Goal: Navigation & Orientation: Find specific page/section

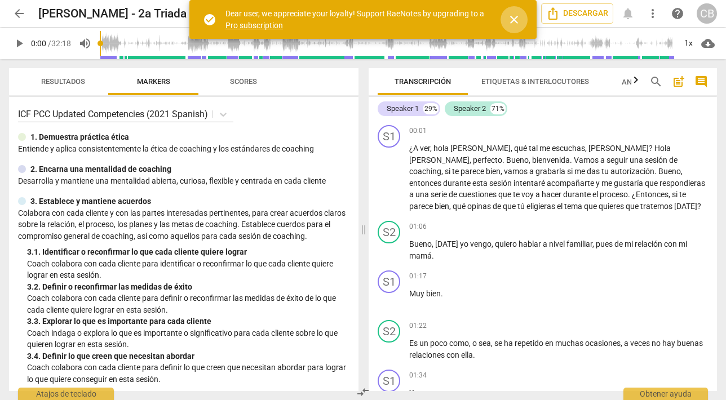
click at [513, 17] on span "close" at bounding box center [514, 20] width 14 height 14
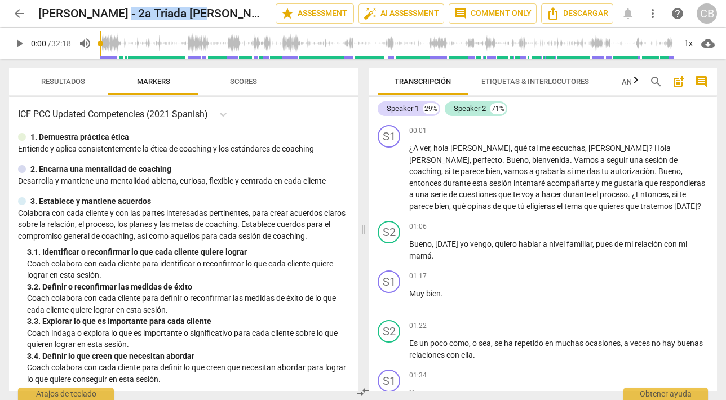
drag, startPoint x: 114, startPoint y: 12, endPoint x: 194, endPoint y: 15, distance: 80.1
click at [194, 15] on h2 "[PERSON_NAME] - 2a Triada [PERSON_NAME]" at bounding box center [152, 14] width 228 height 14
copy h2 "2a Triada [PERSON_NAME]"
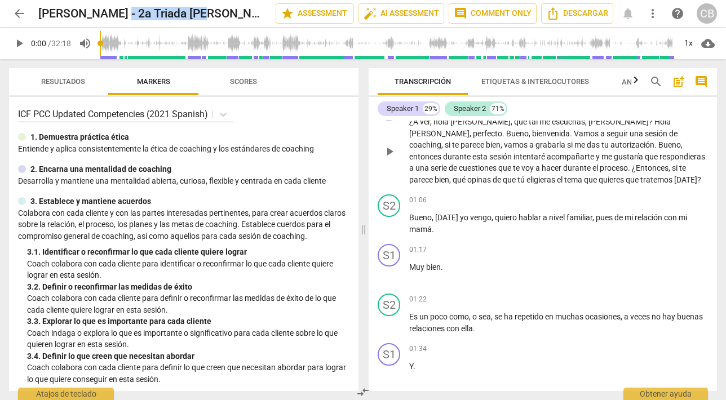
scroll to position [15, 0]
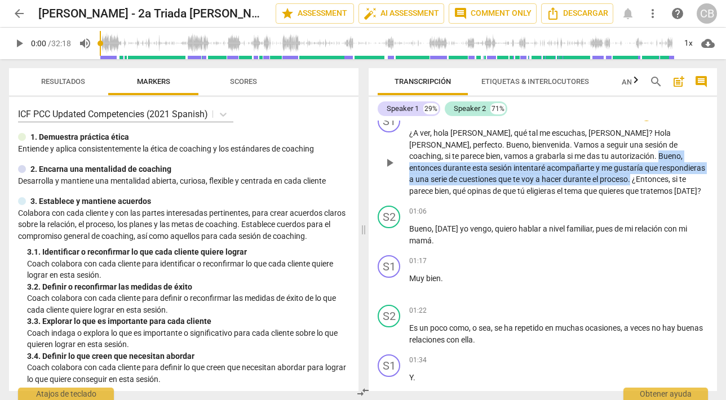
drag, startPoint x: 533, startPoint y: 154, endPoint x: 498, endPoint y: 178, distance: 41.9
click at [498, 178] on p "¿A ver , [PERSON_NAME] , qué tal me escuchas , [PERSON_NAME] ? Hola [PERSON_NAM…" at bounding box center [558, 161] width 299 height 69
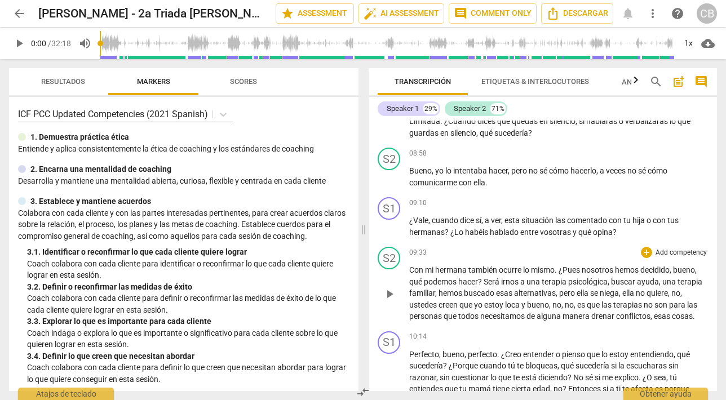
scroll to position [1040, 0]
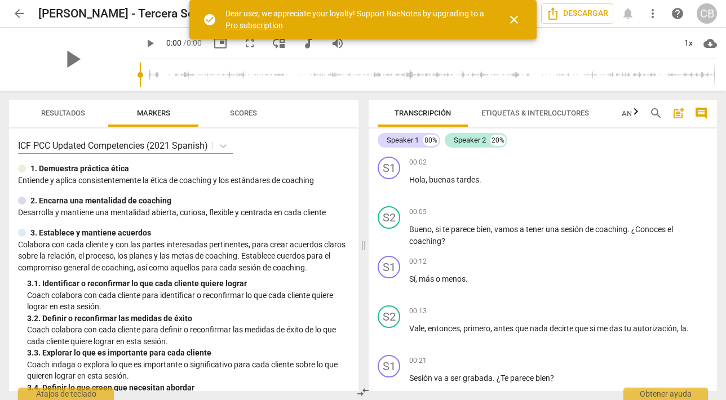
click at [513, 15] on span "close" at bounding box center [514, 20] width 14 height 14
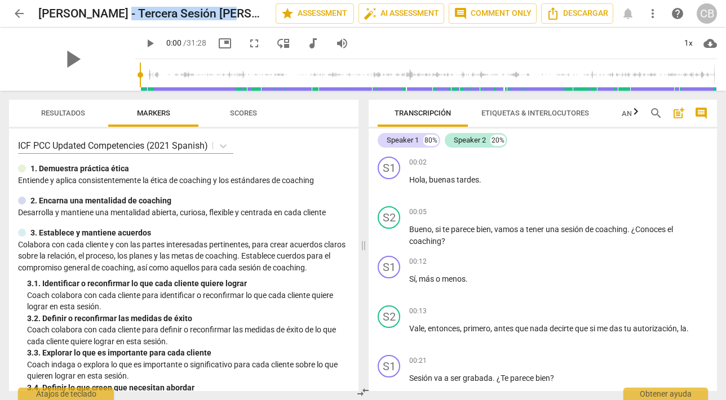
drag, startPoint x: 116, startPoint y: 13, endPoint x: 227, endPoint y: 14, distance: 111.6
click at [228, 14] on div "Maite Casas - Tercera Sesión Paqui" at bounding box center [152, 14] width 228 height 14
copy h2 "Tercera Sesión Paqui"
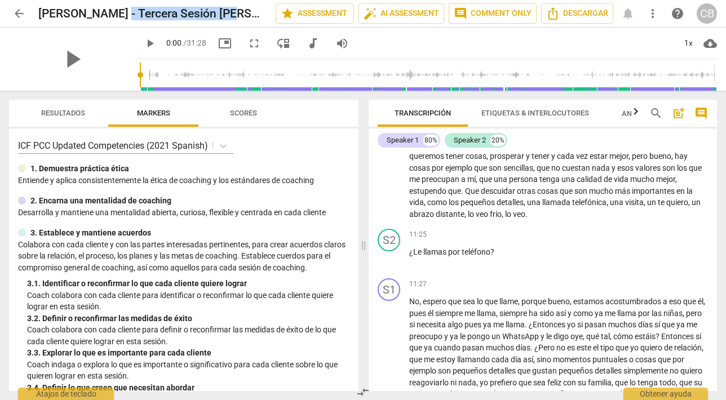
scroll to position [1790, 0]
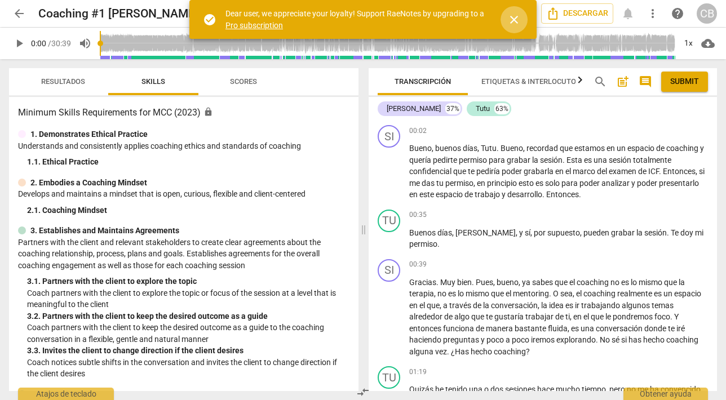
click at [514, 19] on span "close" at bounding box center [514, 20] width 14 height 14
